Goal: Transaction & Acquisition: Purchase product/service

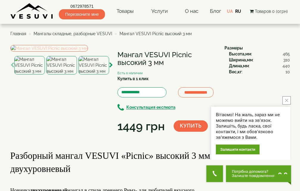
click at [82, 51] on img at bounding box center [49, 48] width 78 height 7
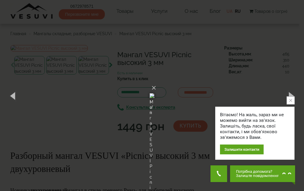
click at [292, 99] on icon "close button" at bounding box center [291, 100] width 3 height 3
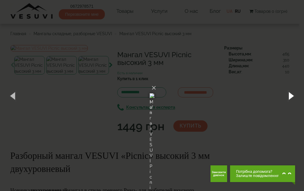
click at [291, 95] on button "button" at bounding box center [291, 95] width 27 height 33
click at [291, 96] on button "button" at bounding box center [291, 95] width 27 height 33
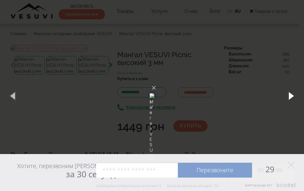
click at [291, 96] on button "button" at bounding box center [291, 95] width 27 height 33
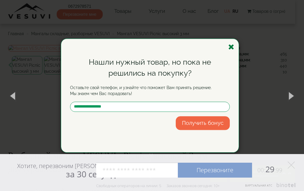
click at [231, 45] on icon "button" at bounding box center [232, 46] width 6 height 7
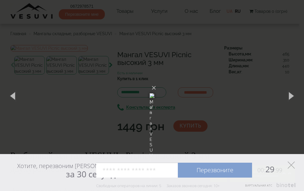
click at [293, 165] on icon at bounding box center [291, 164] width 7 height 7
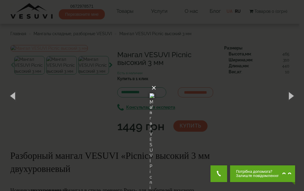
click at [156, 81] on button "×" at bounding box center [154, 87] width 5 height 13
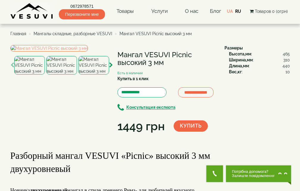
click at [100, 74] on img at bounding box center [93, 65] width 31 height 18
click at [88, 51] on img at bounding box center [49, 48] width 78 height 7
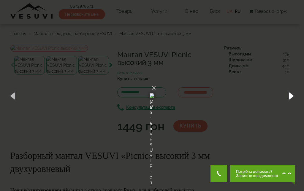
click at [291, 95] on button "button" at bounding box center [291, 95] width 27 height 33
click at [291, 94] on button "button" at bounding box center [291, 95] width 27 height 33
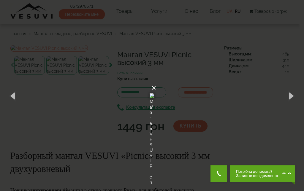
click at [156, 81] on button "×" at bounding box center [154, 87] width 5 height 13
